Goal: Contribute content

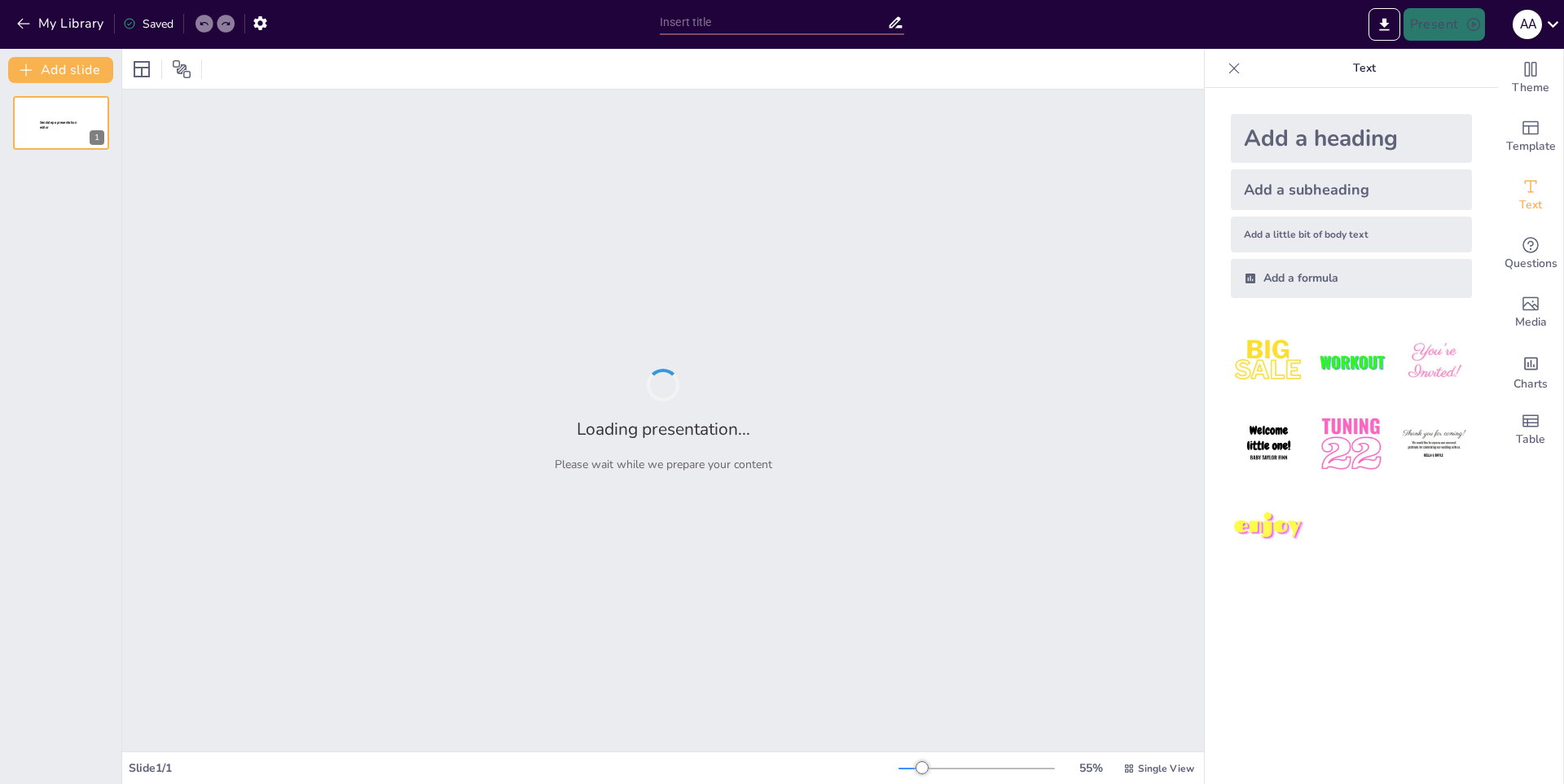
type input "Análisis de un Esquema de Texto"
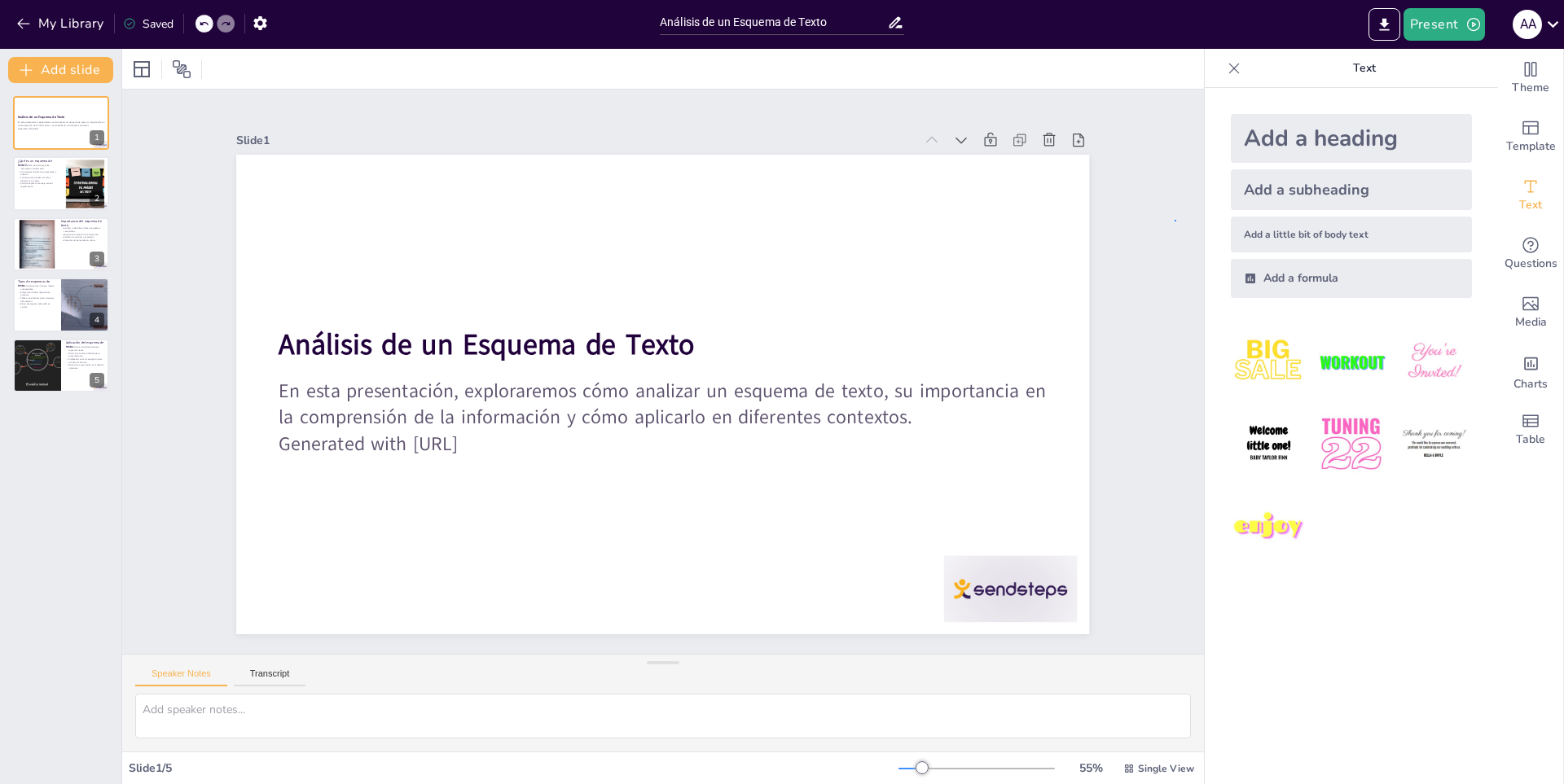
drag, startPoint x: 1174, startPoint y: 220, endPoint x: 1180, endPoint y: 295, distance: 75.2
click at [1175, 222] on div "Slide 1 Análisis de un Esquema de Texto En esta presentación, exploraremos cómo…" at bounding box center [662, 371] width 1082 height 564
click at [57, 168] on p "Un esquema de texto organiza información visualmente." at bounding box center [39, 167] width 44 height 6
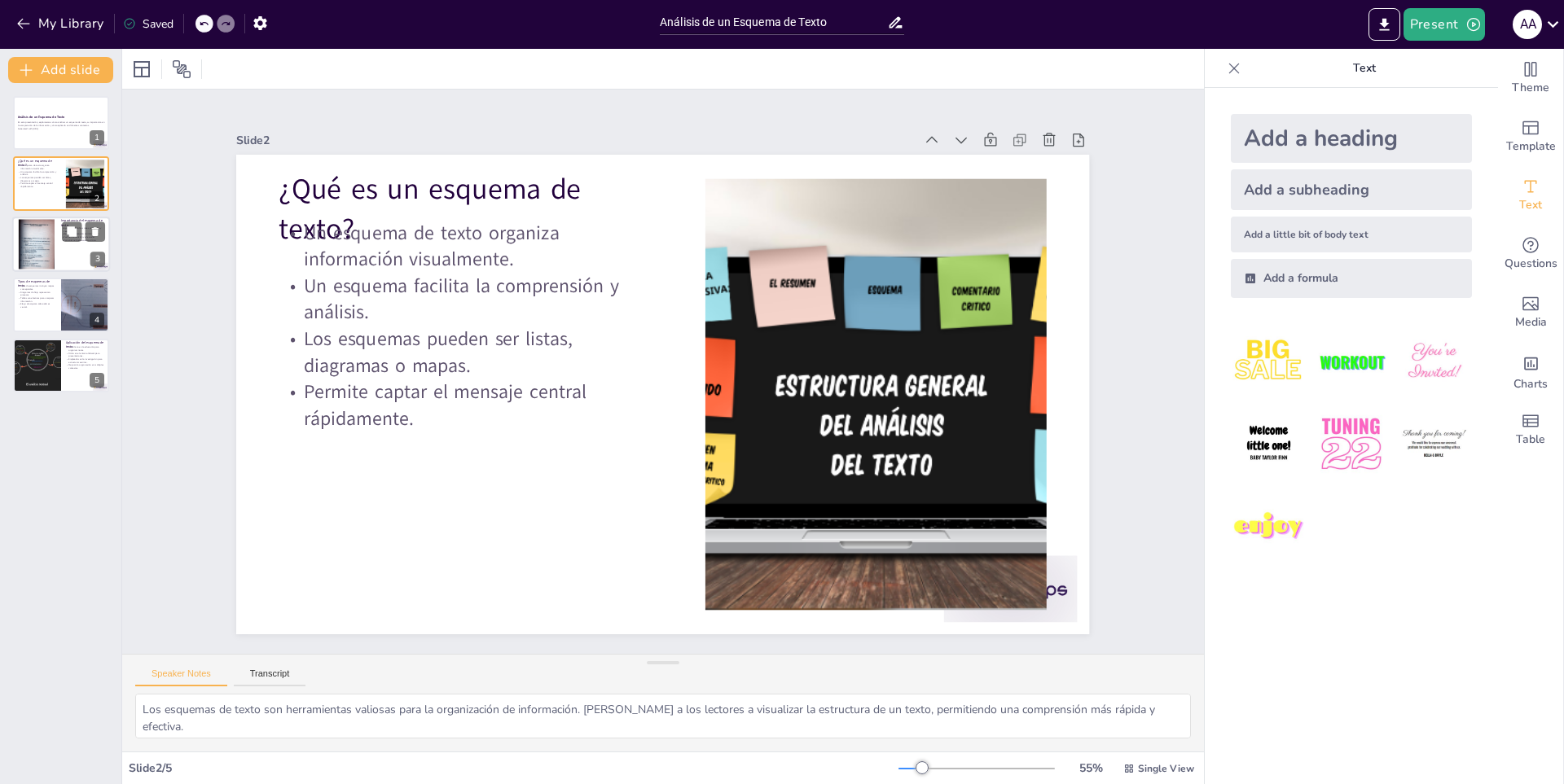
click at [60, 233] on div at bounding box center [60, 244] width 98 height 56
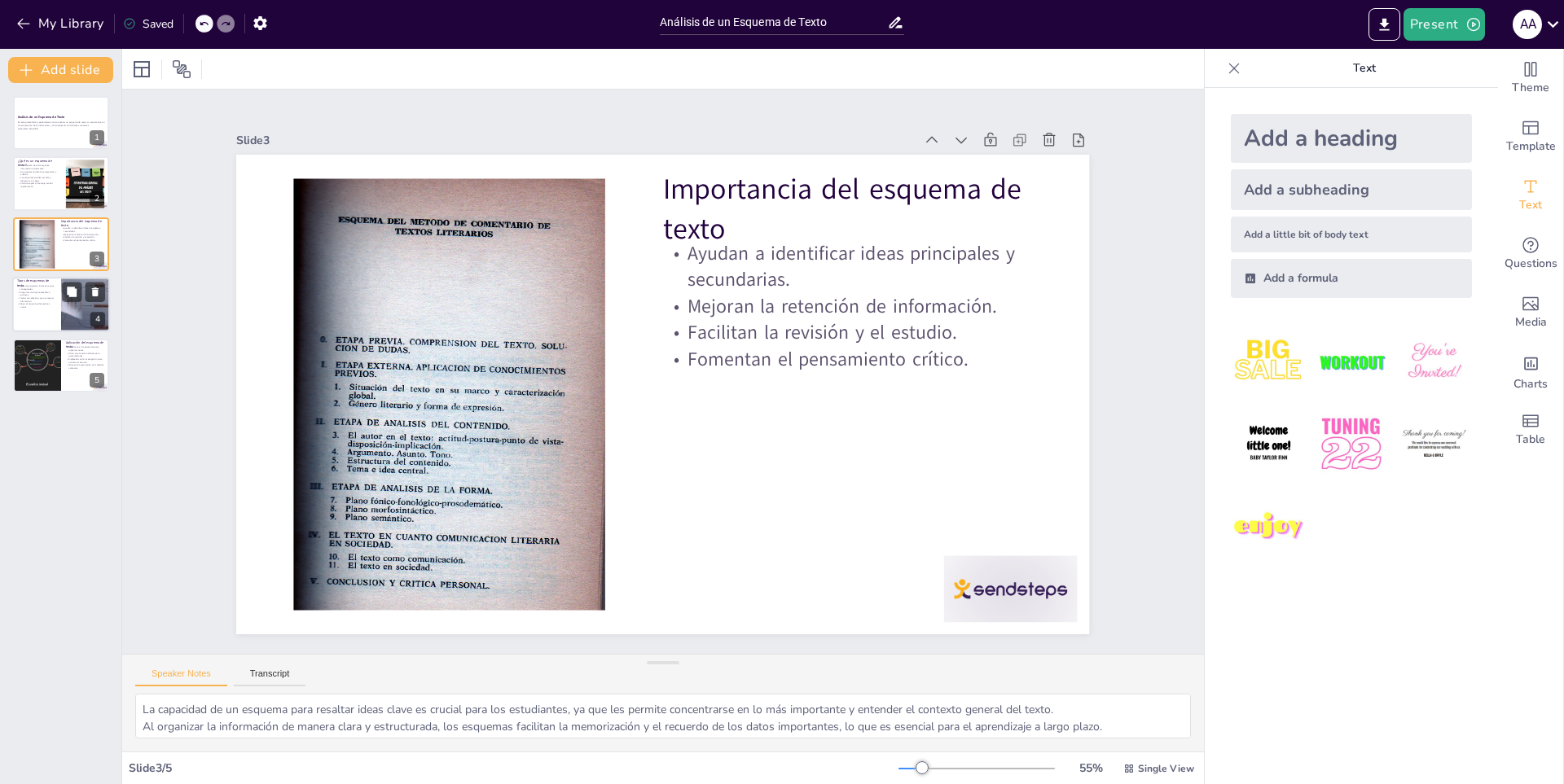
click at [62, 319] on div at bounding box center [86, 304] width 105 height 56
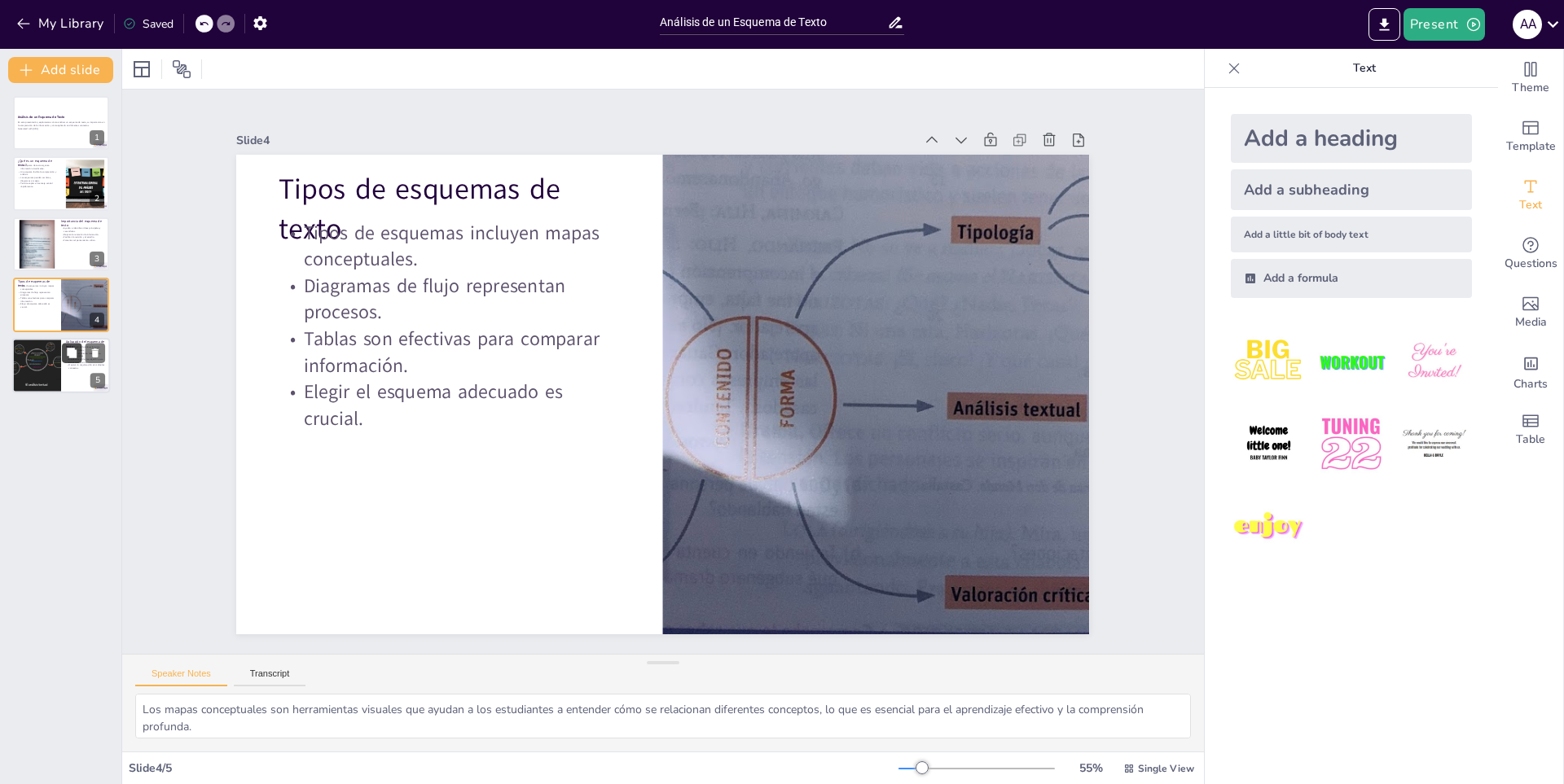
click at [64, 355] on button at bounding box center [71, 353] width 20 height 20
type textarea "En el ámbito educativo, los esquemas son herramientas fundamentales que permite…"
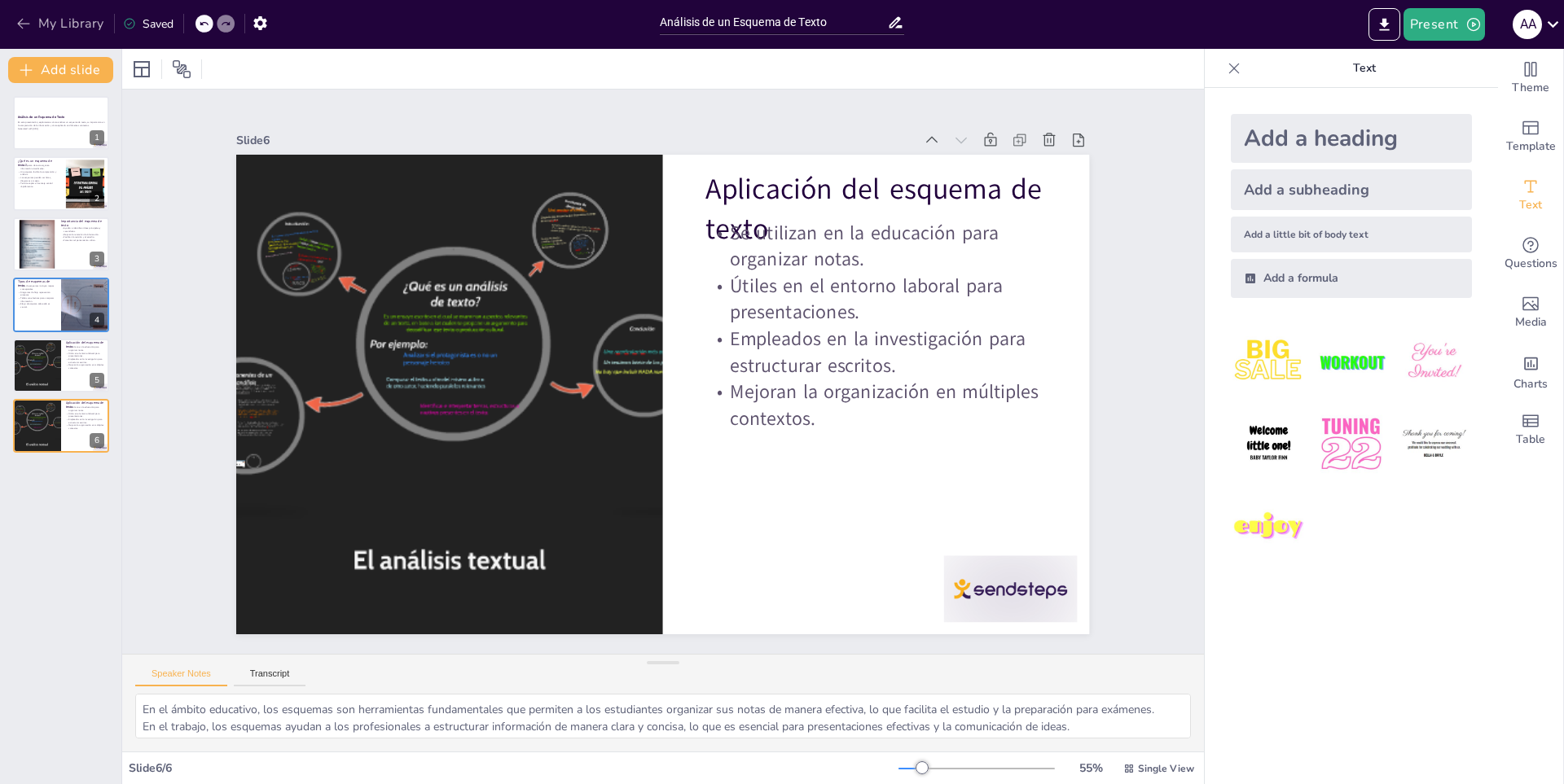
click at [12, 17] on button "My Library" at bounding box center [60, 24] width 98 height 26
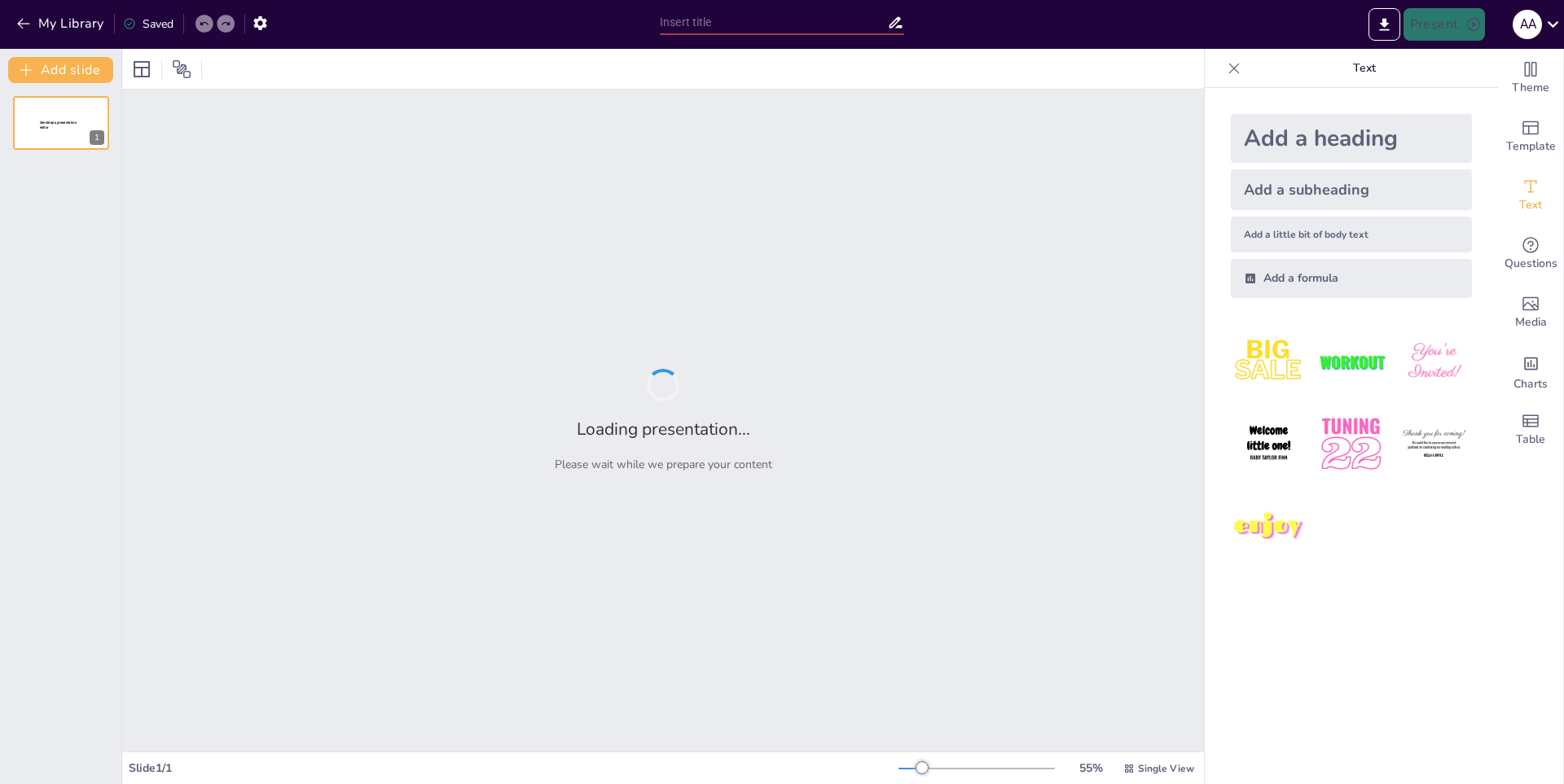
type input "Técnicas Básicas de Natación para Principiantes"
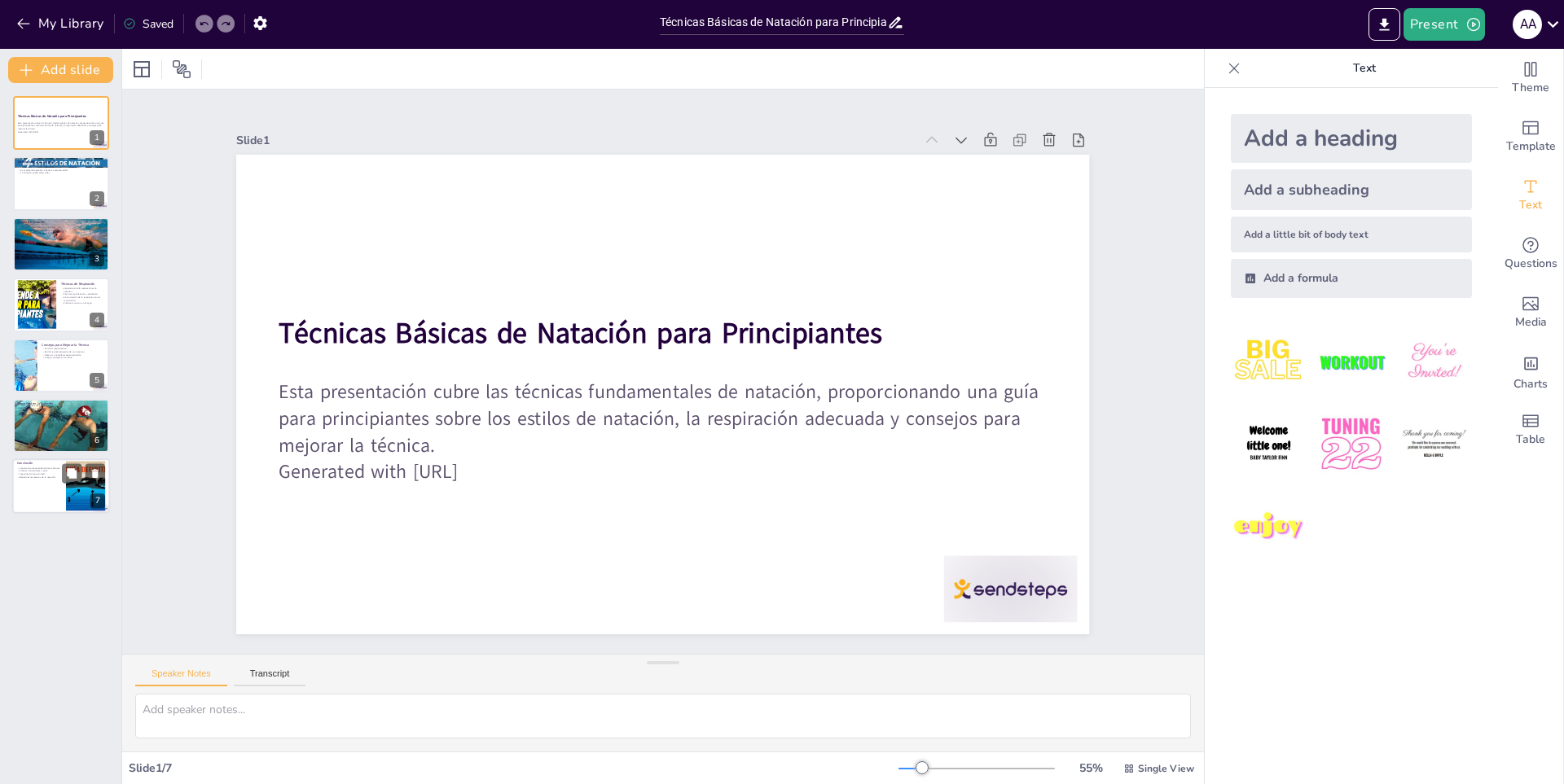
click at [55, 496] on div at bounding box center [60, 487] width 98 height 56
type textarea "Aprender las técnicas básicas de natación sienta las bases para el desarrollo f…"
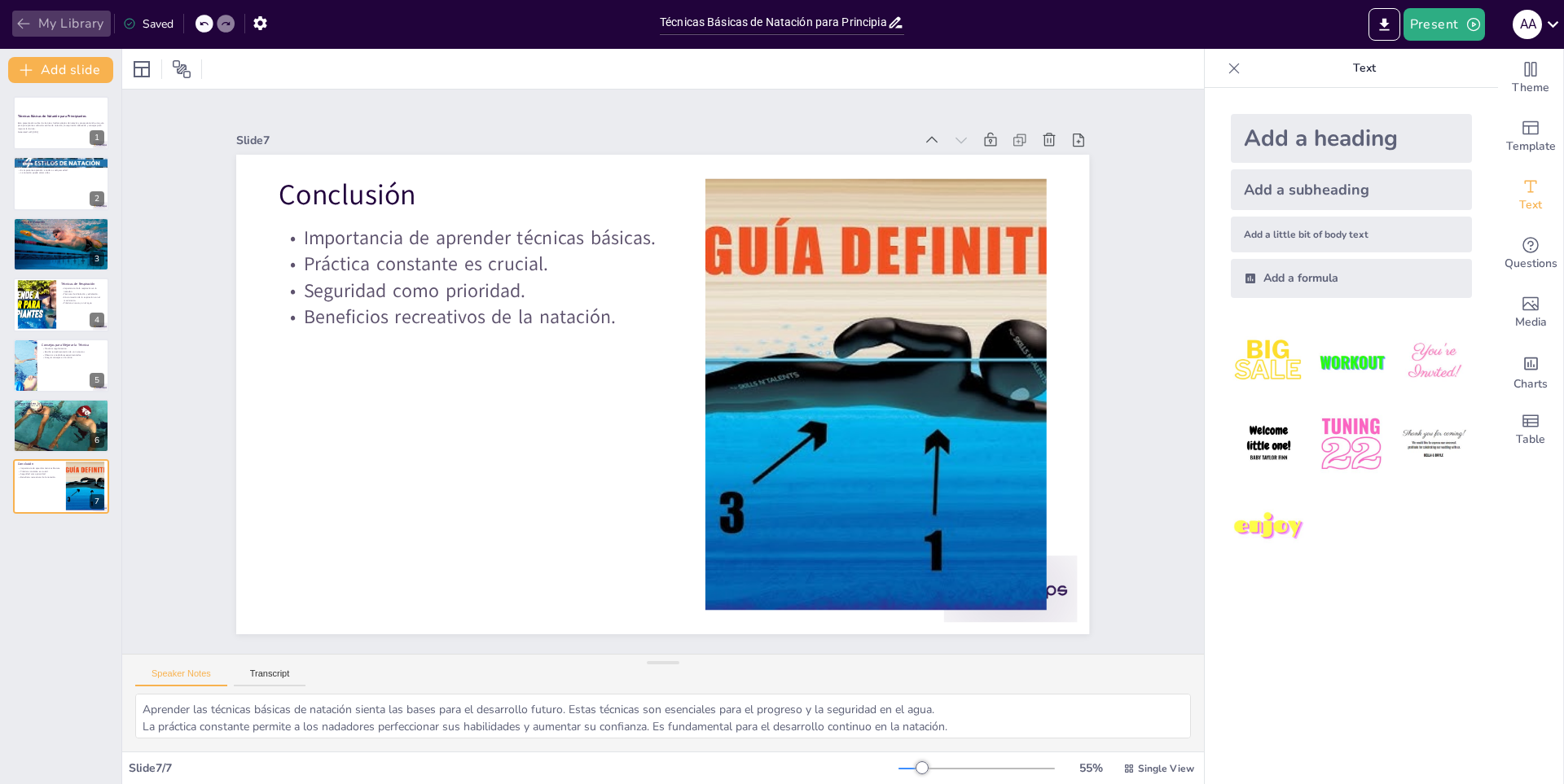
click at [53, 36] on button "My Library" at bounding box center [60, 24] width 98 height 26
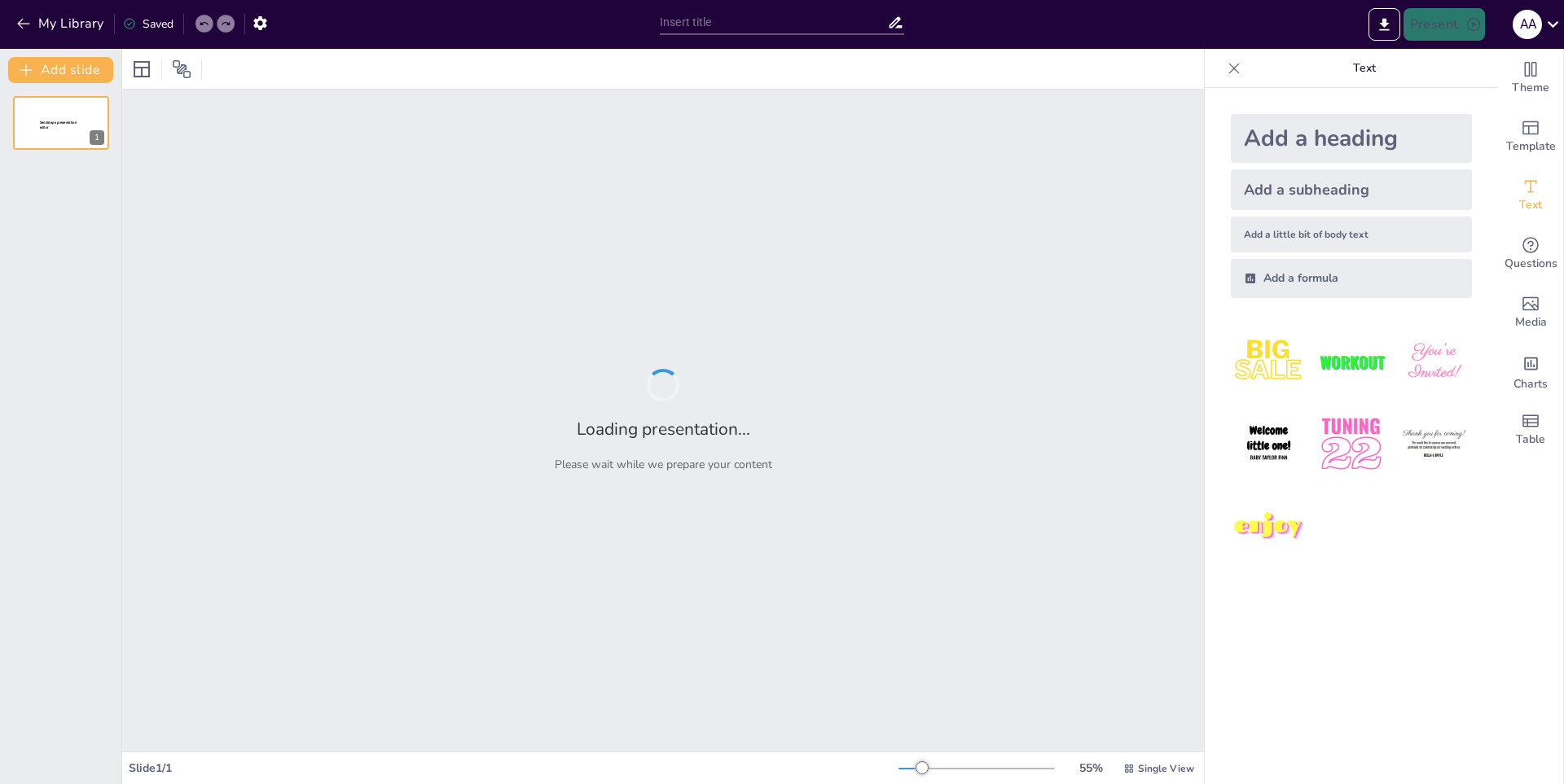
type input "La Evolución de la Cocina: Un Viaje a Través del Tiempo"
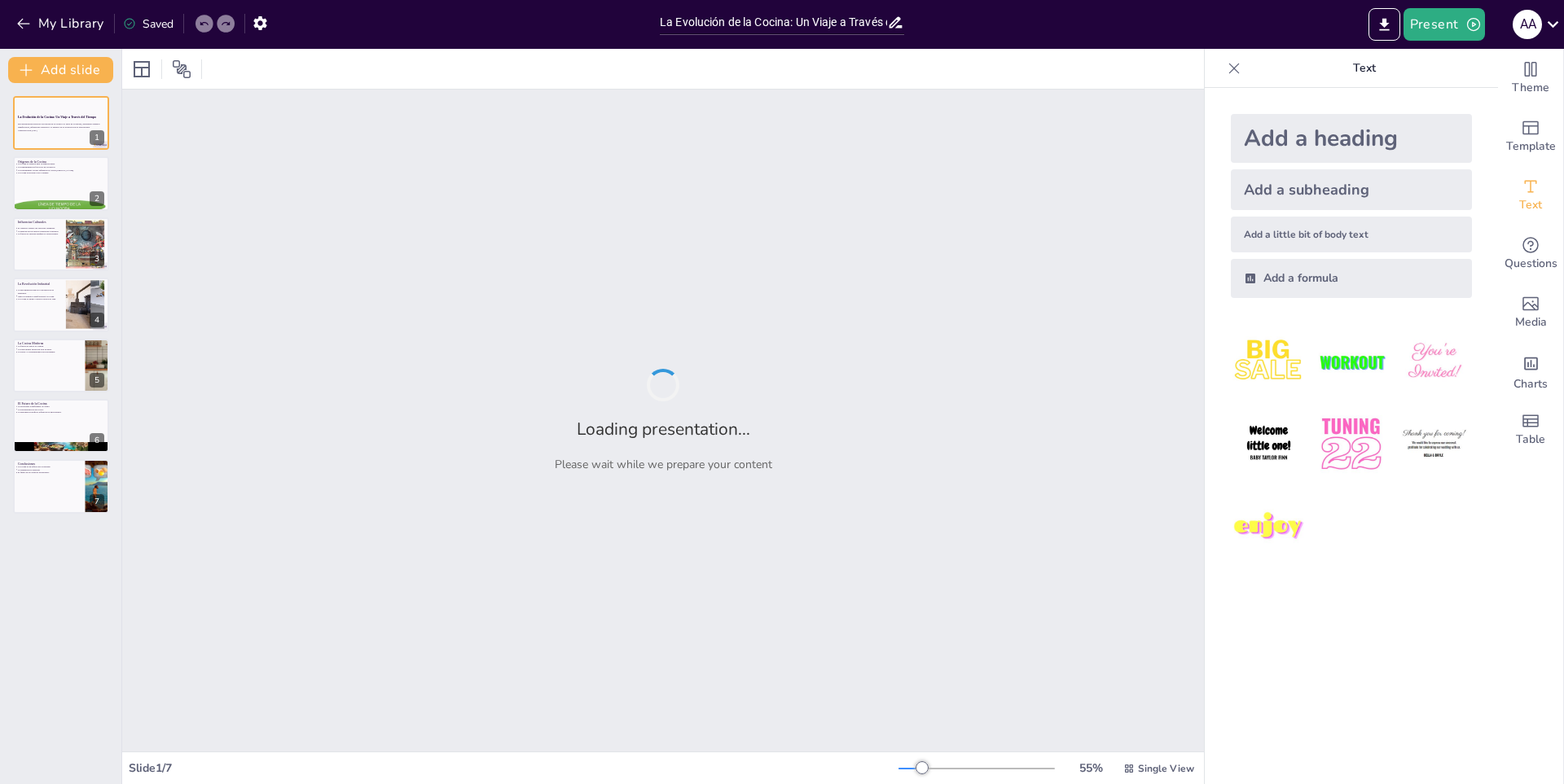
click at [1017, 576] on div "Loading presentation... Please wait while we prepare your content" at bounding box center [662, 420] width 1082 height 662
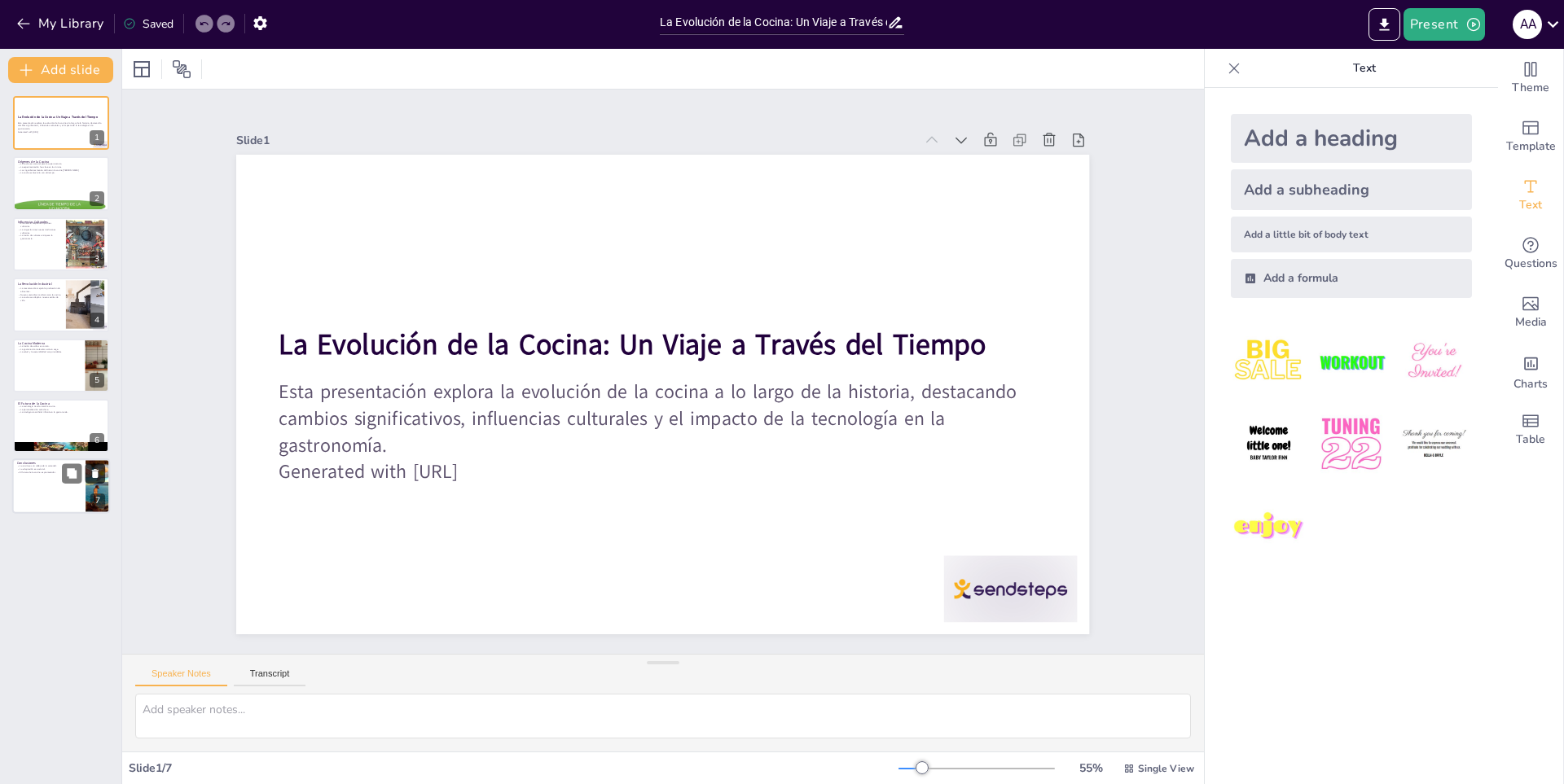
click at [94, 480] on button at bounding box center [95, 474] width 20 height 20
type textarea "La tecnología jugará un papel crucial en el futuro de la cocina, facilitando la…"
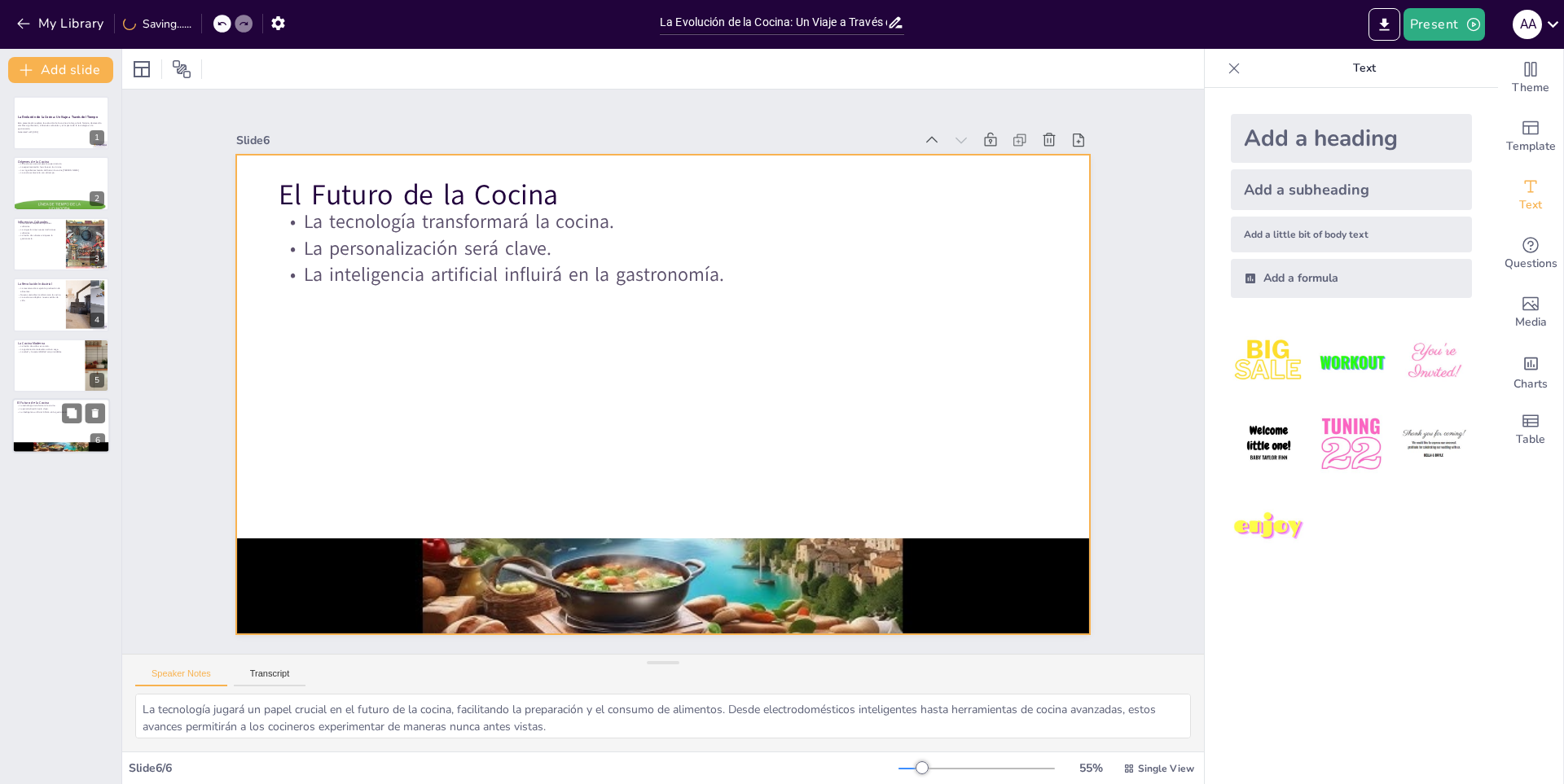
click at [39, 413] on div at bounding box center [60, 426] width 98 height 56
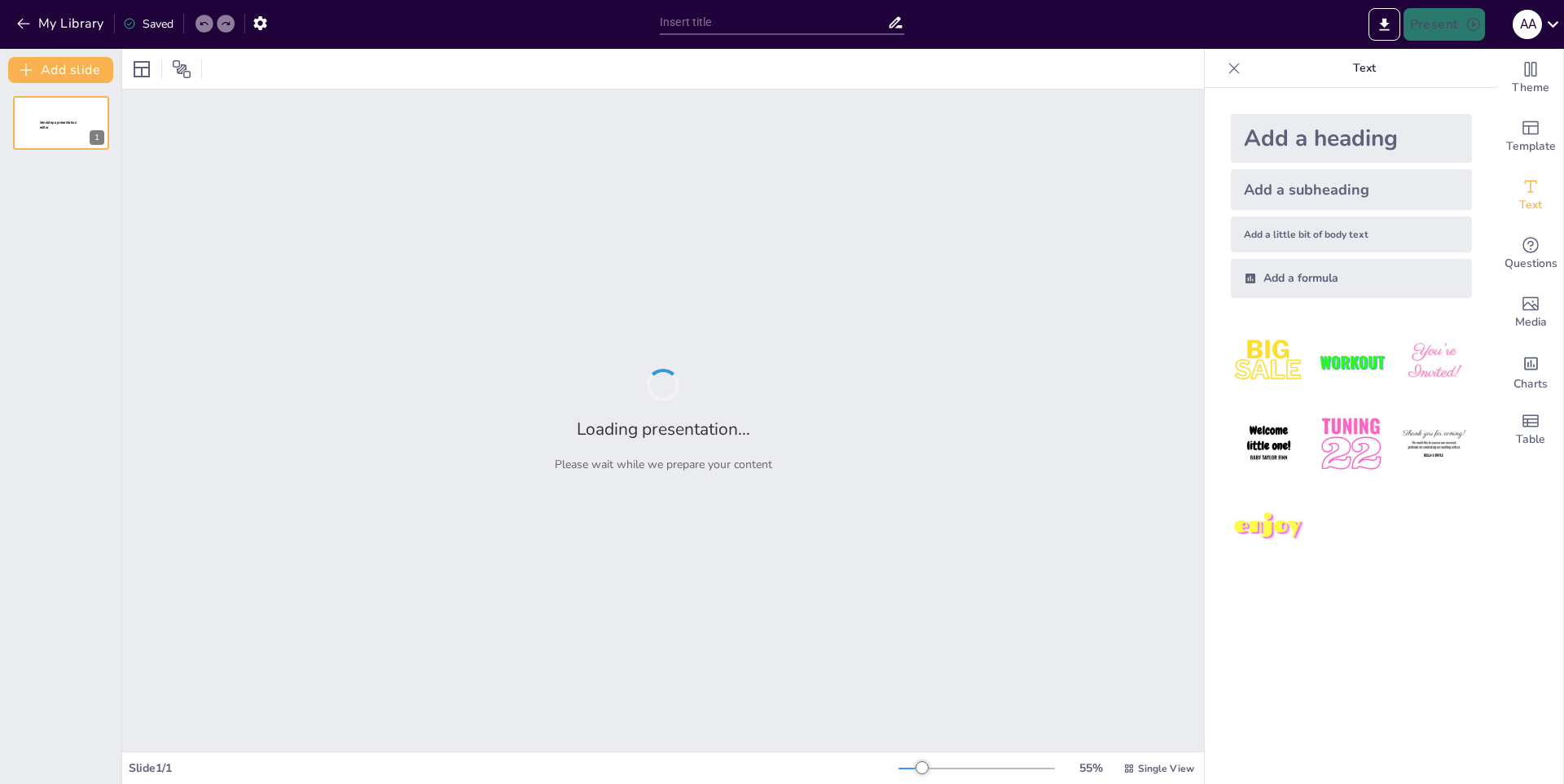
type input "Transformaciones Culinarias: De la Antigüedad a la Modernidad"
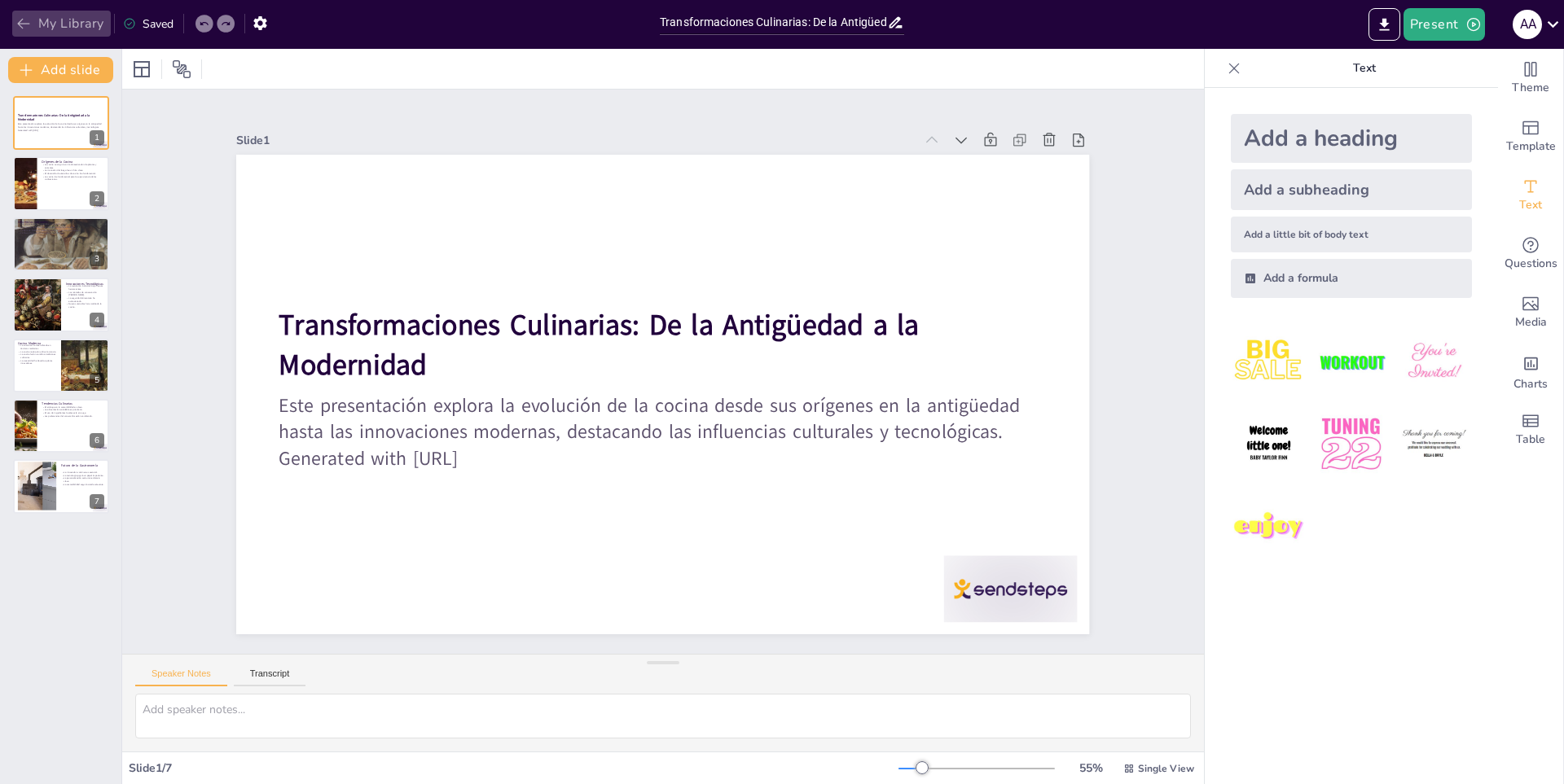
click at [21, 30] on icon "button" at bounding box center [24, 24] width 16 height 16
